Goal: Task Accomplishment & Management: Manage account settings

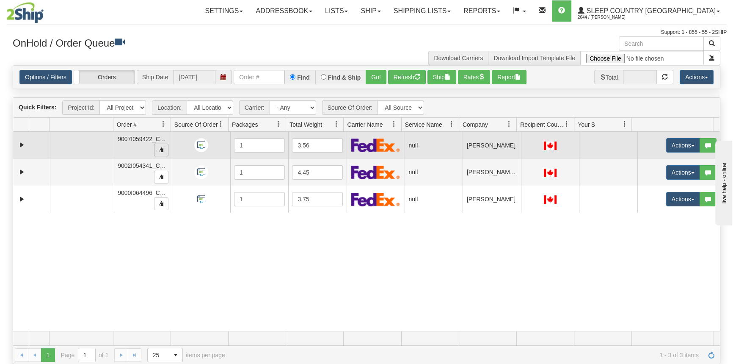
click at [160, 147] on span "button" at bounding box center [161, 149] width 5 height 5
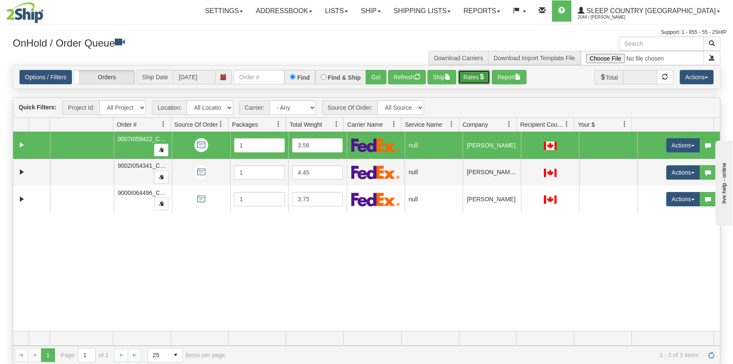
click at [473, 75] on button "Rates" at bounding box center [474, 77] width 33 height 14
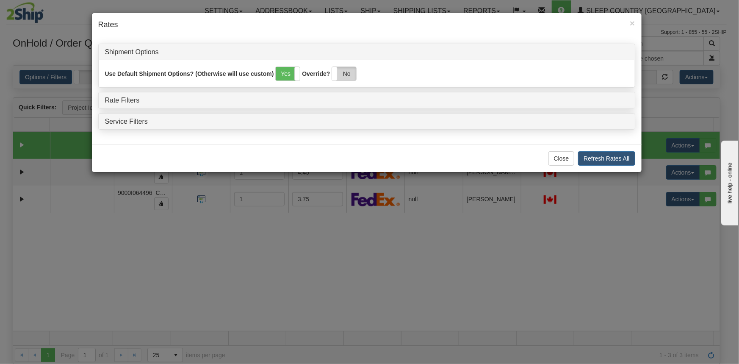
click at [344, 79] on label "No" at bounding box center [344, 74] width 24 height 14
click at [121, 95] on div "Rate Filters" at bounding box center [367, 100] width 536 height 16
click at [123, 100] on link "Rate Filters" at bounding box center [122, 100] width 35 height 7
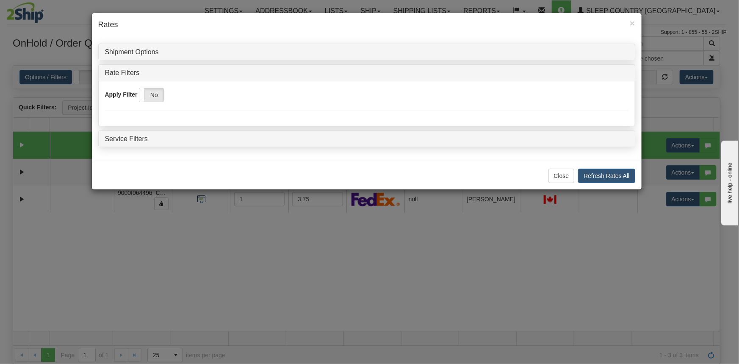
drag, startPoint x: 151, startPoint y: 93, endPoint x: 213, endPoint y: 108, distance: 63.8
click at [152, 92] on label "No" at bounding box center [151, 95] width 24 height 14
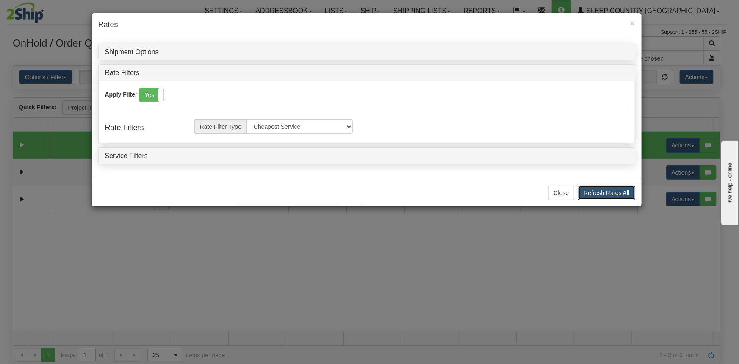
click at [613, 191] on button "Refresh Rates All" at bounding box center [606, 192] width 57 height 14
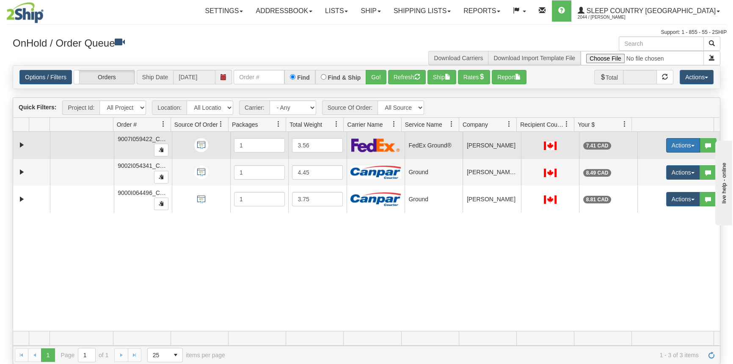
click at [669, 144] on button "Actions" at bounding box center [683, 145] width 34 height 14
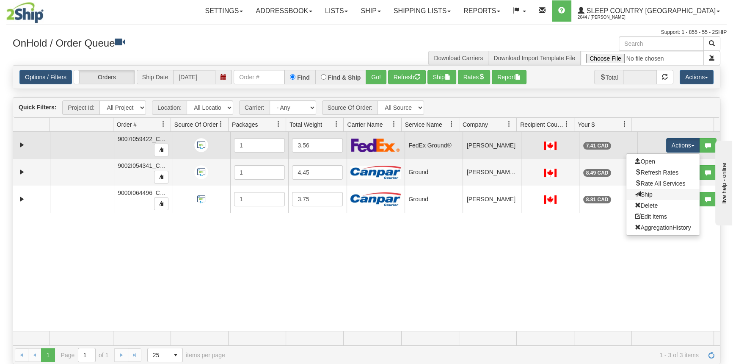
click at [651, 193] on link "Ship" at bounding box center [663, 194] width 73 height 11
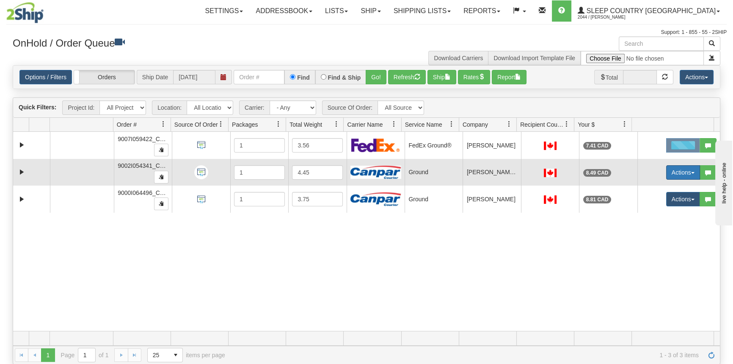
click at [678, 174] on button "Actions" at bounding box center [683, 172] width 34 height 14
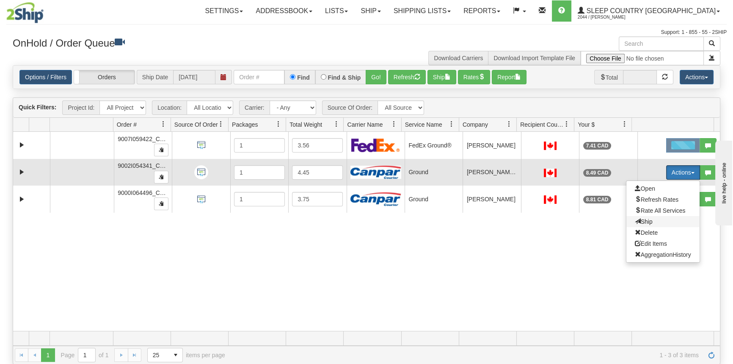
click at [646, 219] on span "Ship" at bounding box center [644, 221] width 18 height 7
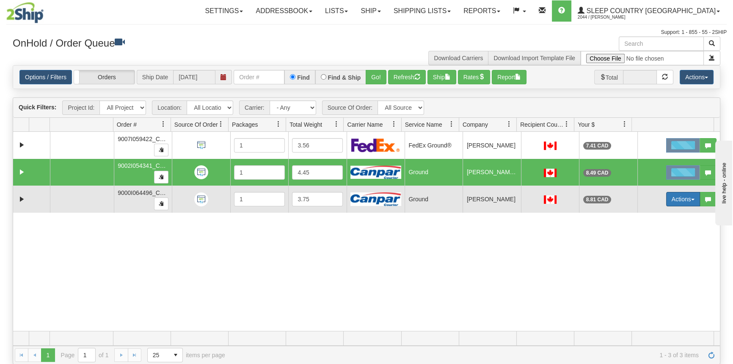
click at [673, 201] on button "Actions" at bounding box center [683, 199] width 34 height 14
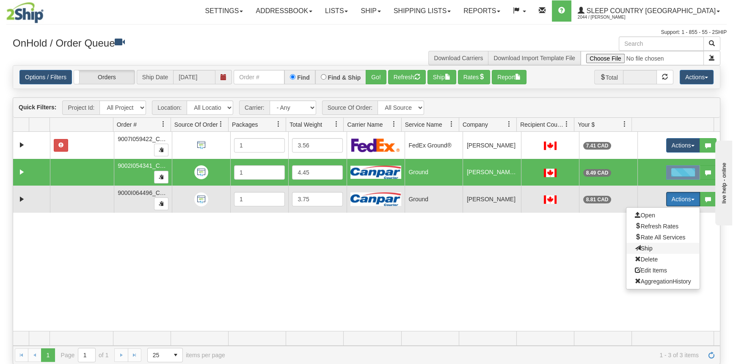
click at [642, 248] on span "Ship" at bounding box center [644, 248] width 18 height 7
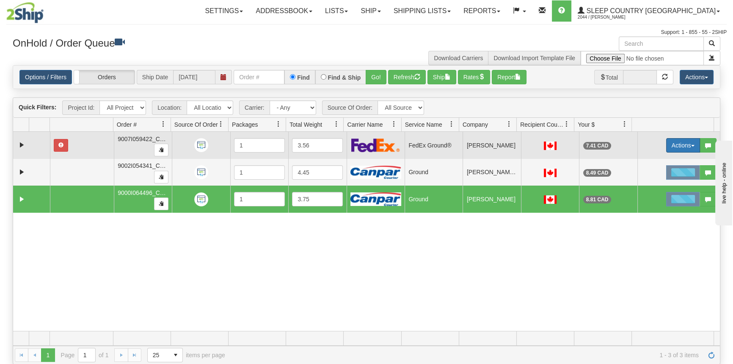
click at [669, 145] on button "Actions" at bounding box center [683, 145] width 34 height 14
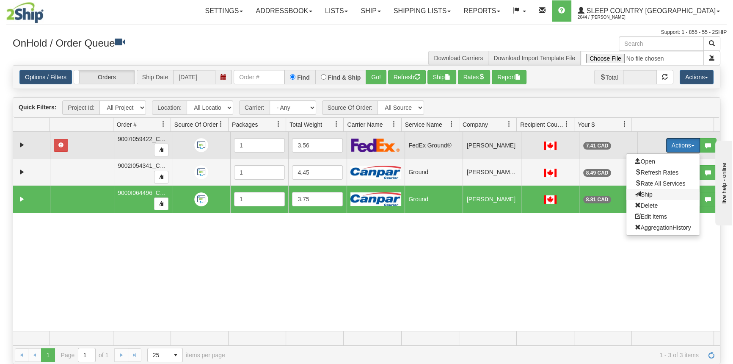
click at [635, 194] on span at bounding box center [638, 194] width 6 height 6
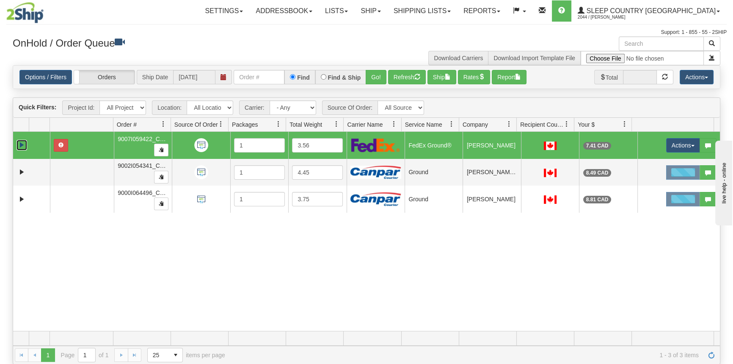
click at [18, 141] on link "Expand" at bounding box center [22, 145] width 11 height 11
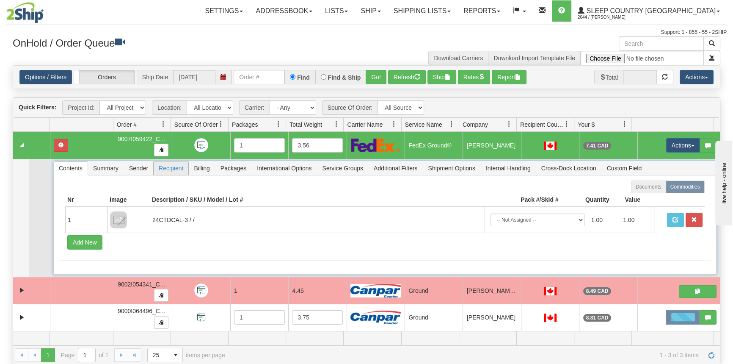
click at [163, 166] on span "Recipient" at bounding box center [171, 168] width 35 height 14
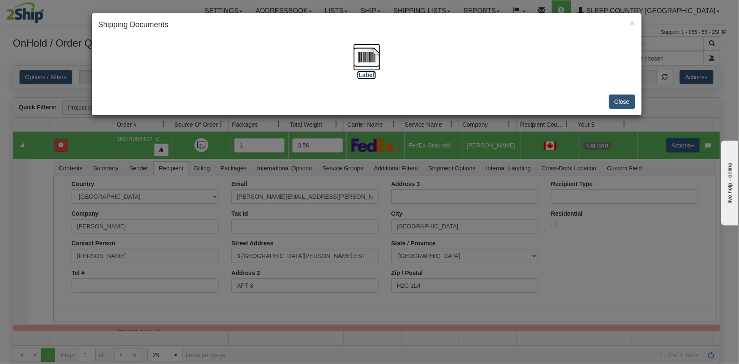
click at [367, 76] on label "[Label]" at bounding box center [366, 75] width 19 height 8
click at [619, 103] on button "Close" at bounding box center [622, 101] width 26 height 14
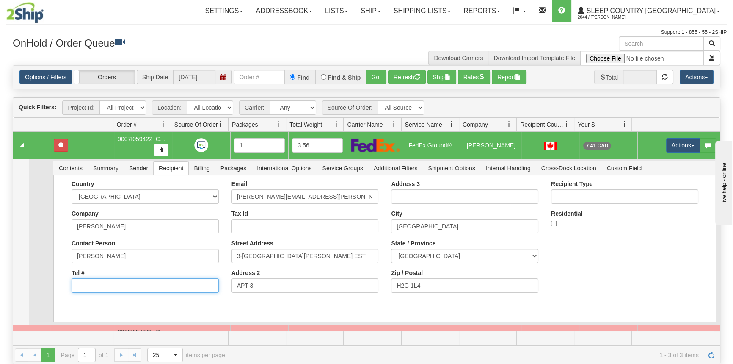
click at [95, 284] on input "Tel #" at bounding box center [145, 285] width 147 height 14
type input "6"
type input "6666666666"
click at [660, 263] on div "Country [GEOGRAPHIC_DATA] [GEOGRAPHIC_DATA] [GEOGRAPHIC_DATA] [GEOGRAPHIC_DATA]…" at bounding box center [385, 239] width 652 height 119
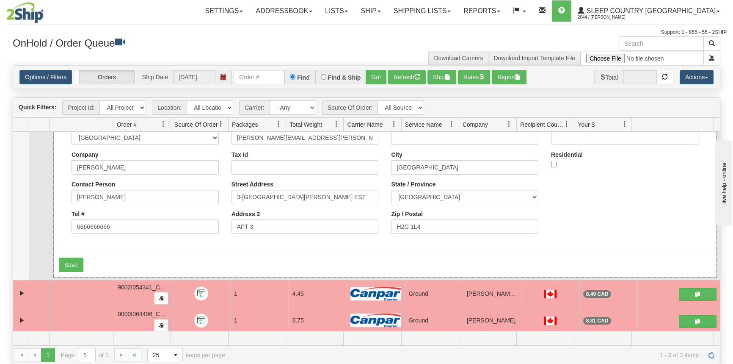
scroll to position [62, 0]
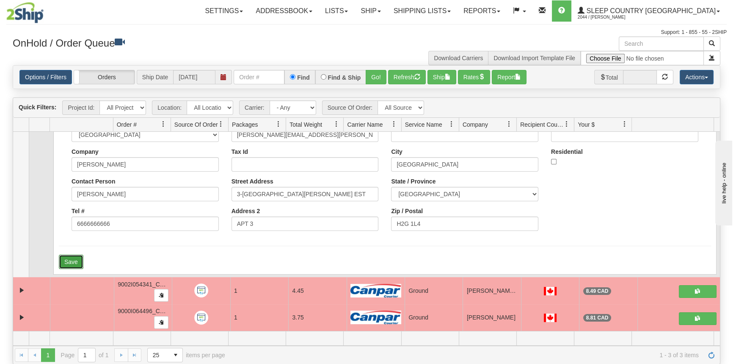
click at [73, 260] on button "Save" at bounding box center [71, 261] width 25 height 14
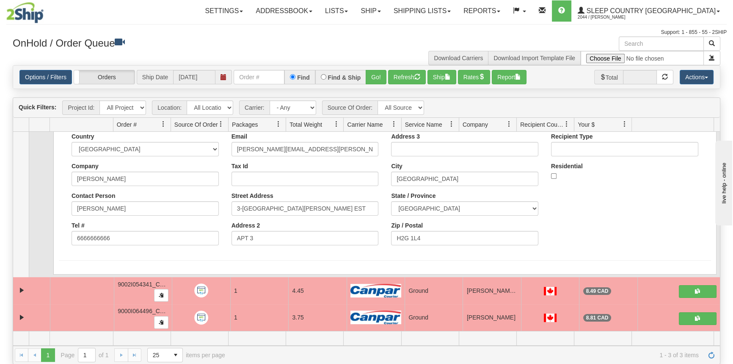
scroll to position [48, 0]
click at [696, 78] on button "Actions" at bounding box center [697, 77] width 34 height 14
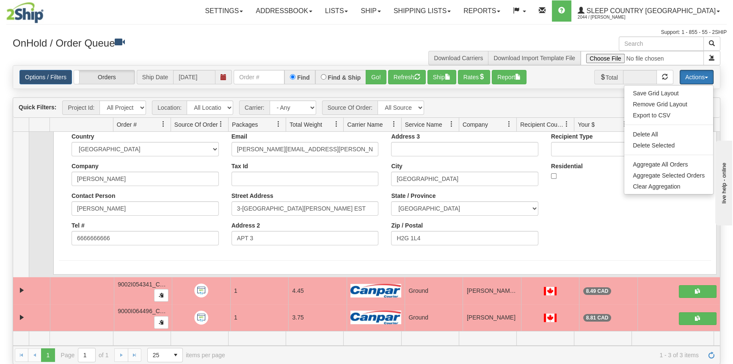
click at [701, 72] on button "Actions" at bounding box center [697, 77] width 34 height 14
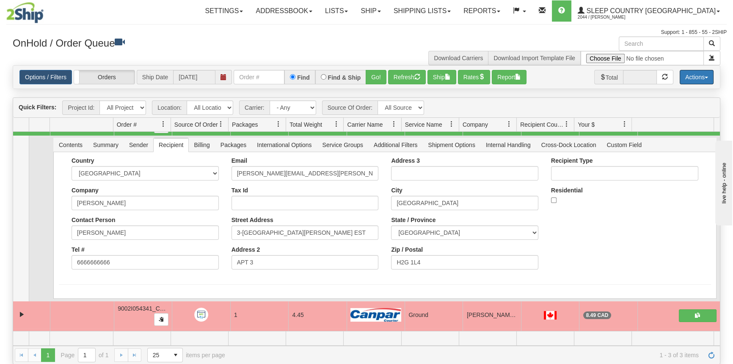
scroll to position [0, 0]
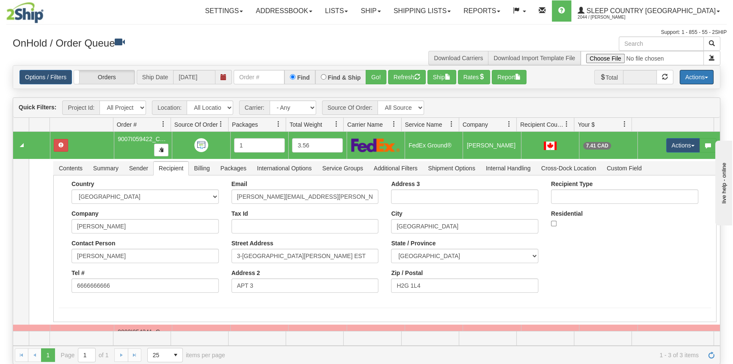
click at [32, 139] on td at bounding box center [31, 145] width 37 height 27
click at [25, 144] on link "Collapse" at bounding box center [22, 145] width 11 height 11
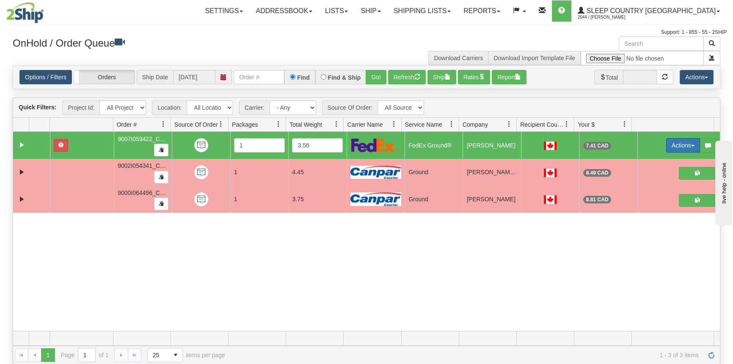
click at [673, 146] on button "Actions" at bounding box center [683, 145] width 34 height 14
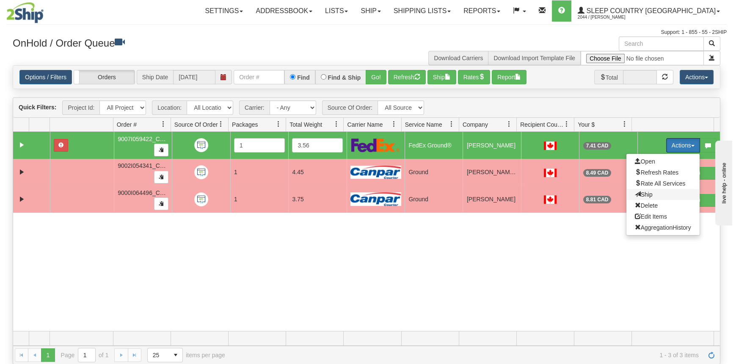
click at [644, 194] on span "Ship" at bounding box center [644, 194] width 18 height 7
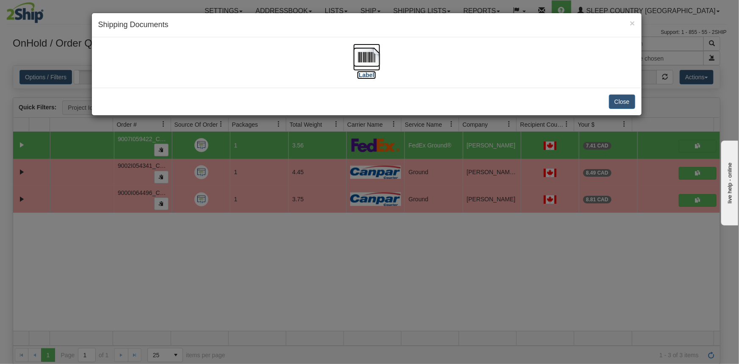
click at [359, 73] on label "[Label]" at bounding box center [366, 75] width 19 height 8
click at [626, 95] on button "Close" at bounding box center [622, 101] width 26 height 14
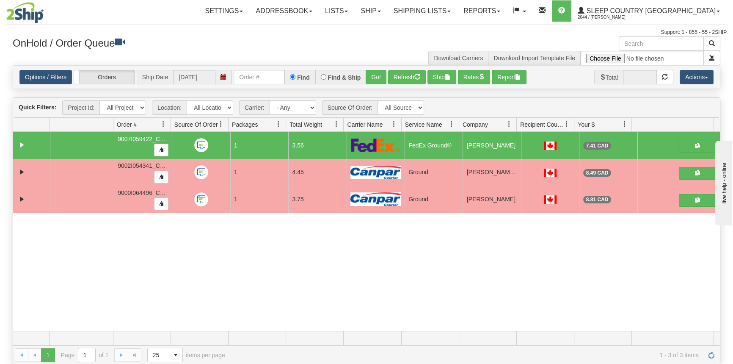
drag, startPoint x: 465, startPoint y: 282, endPoint x: 465, endPoint y: 278, distance: 4.7
click at [465, 282] on div "31567869 CATH 90990662 90990771 9007I059422_CATH 1 3.56 FedEx Ground® Shipping …" at bounding box center [366, 231] width 707 height 199
drag, startPoint x: 408, startPoint y: 320, endPoint x: 428, endPoint y: 337, distance: 26.5
click at [408, 320] on div "31567869 CATH 90990662 90990771 9007I059422_CATH 1 3.56 FedEx Ground® Shipping …" at bounding box center [366, 231] width 707 height 199
